Goal: Task Accomplishment & Management: Manage account settings

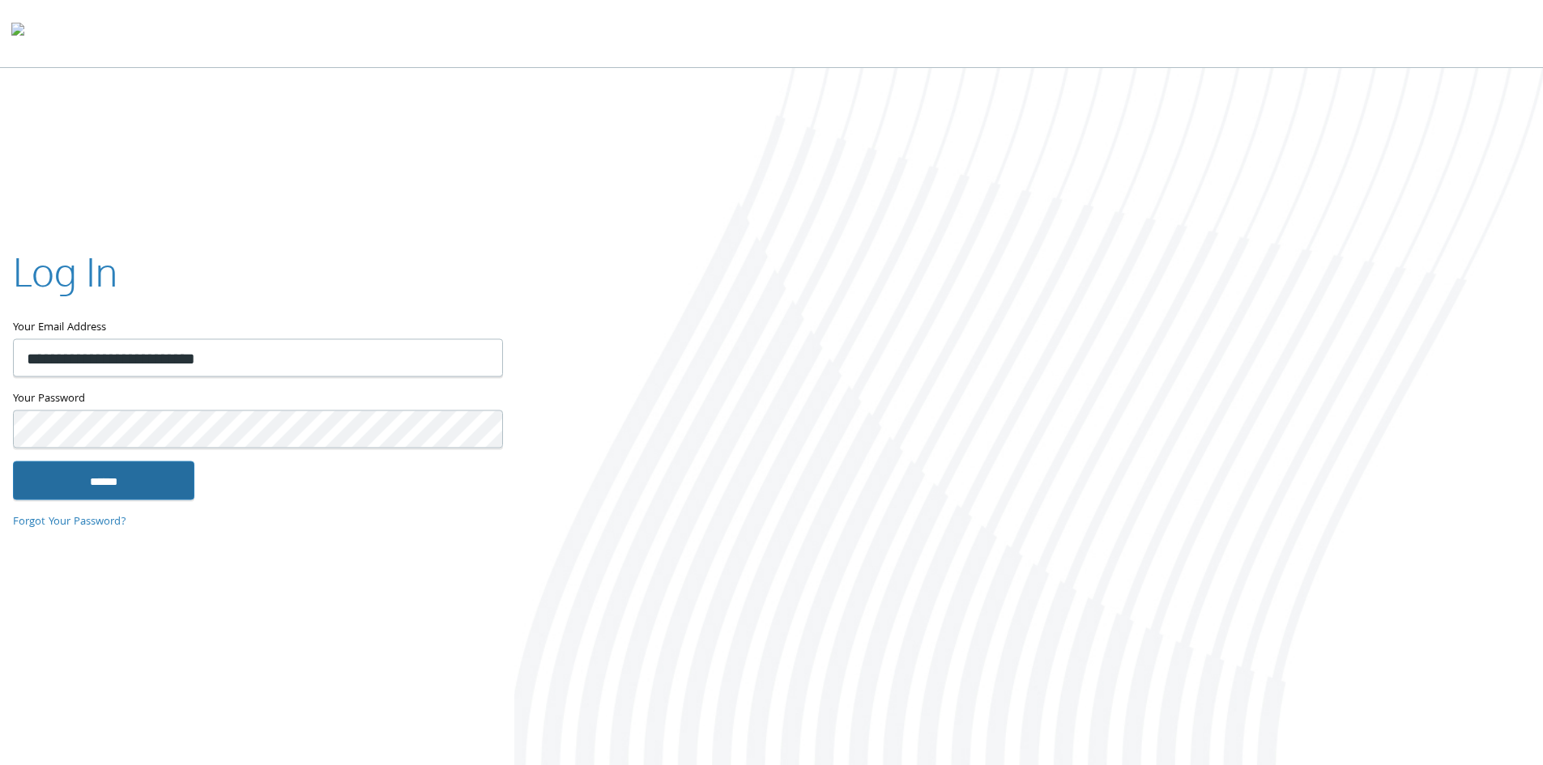
click at [135, 492] on input "******" at bounding box center [103, 480] width 181 height 39
click at [129, 476] on input "******" at bounding box center [103, 480] width 181 height 39
